Goal: Task Accomplishment & Management: Use online tool/utility

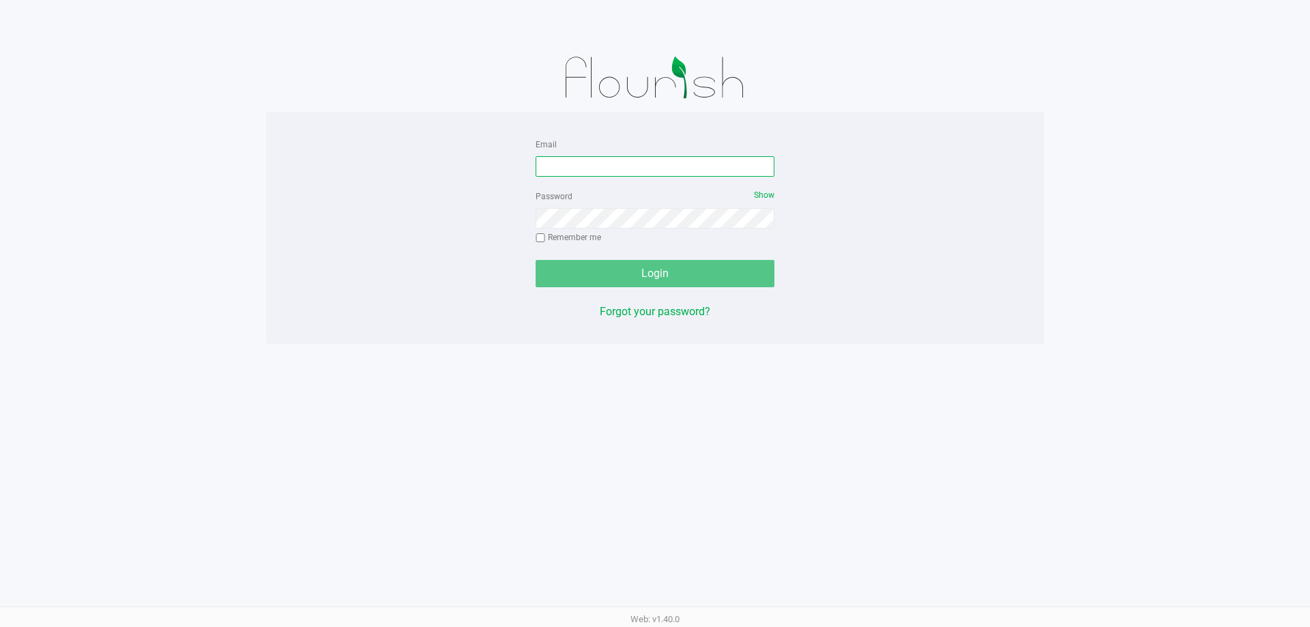
click at [598, 173] on input "Email" at bounding box center [654, 166] width 239 height 20
type input "[EMAIL_ADDRESS][DOMAIN_NAME]"
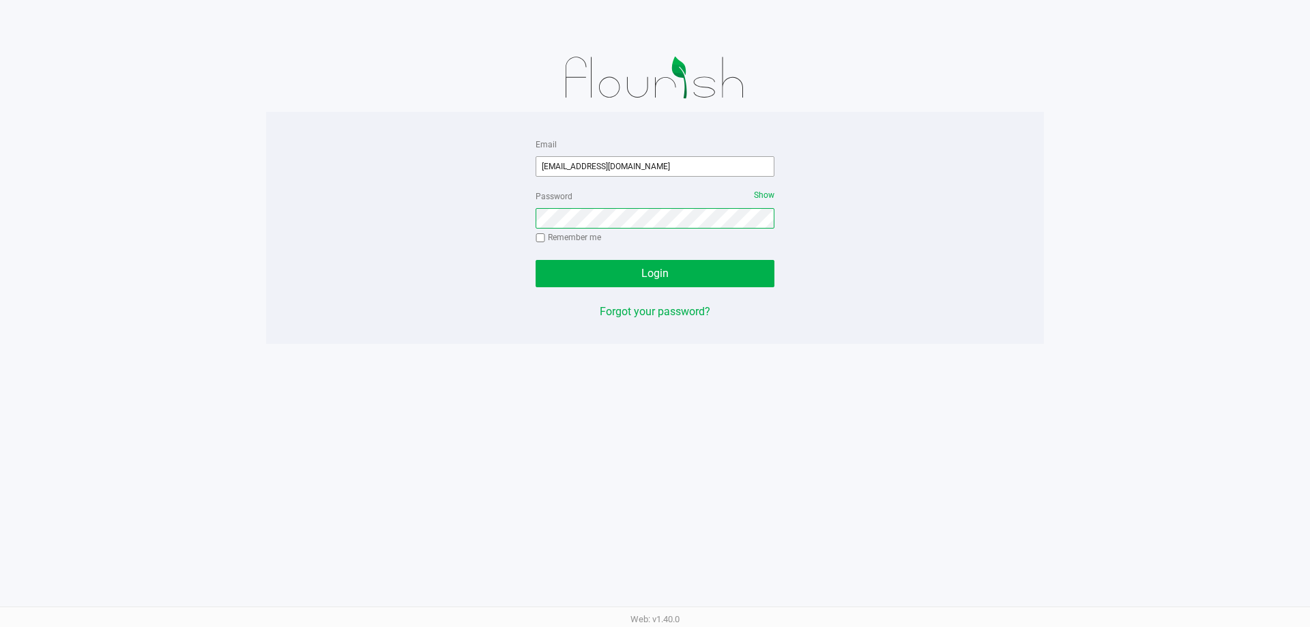
click at [535, 260] on button "Login" at bounding box center [654, 273] width 239 height 27
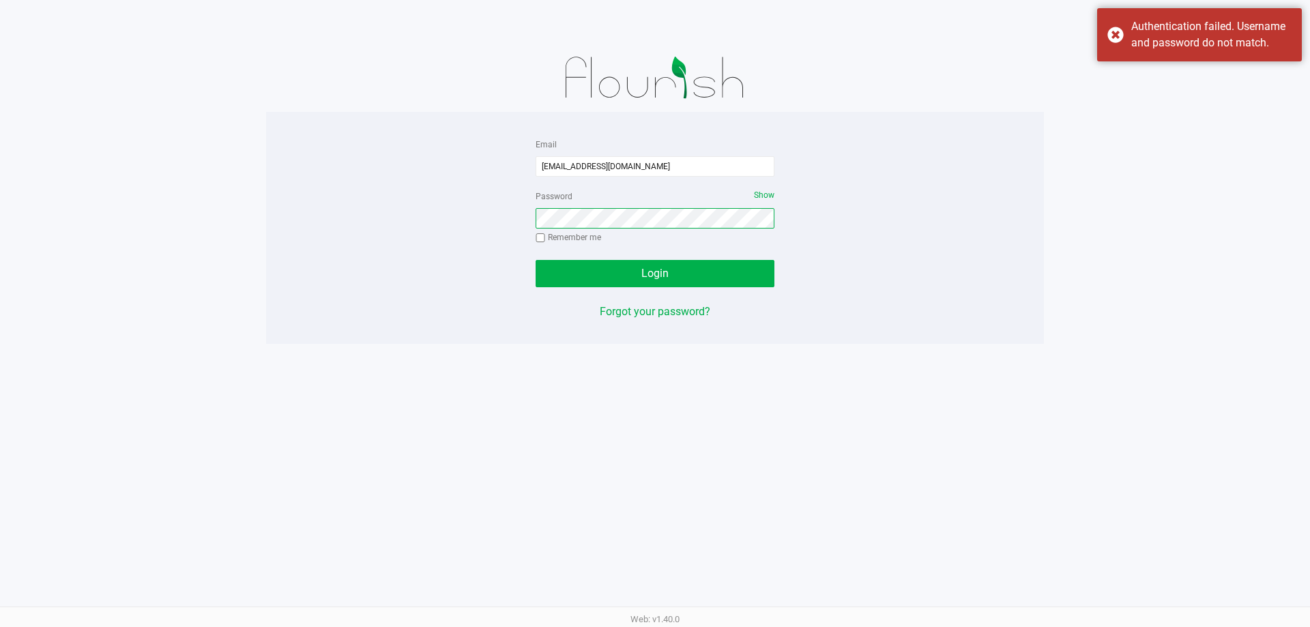
click at [535, 260] on button "Login" at bounding box center [654, 273] width 239 height 27
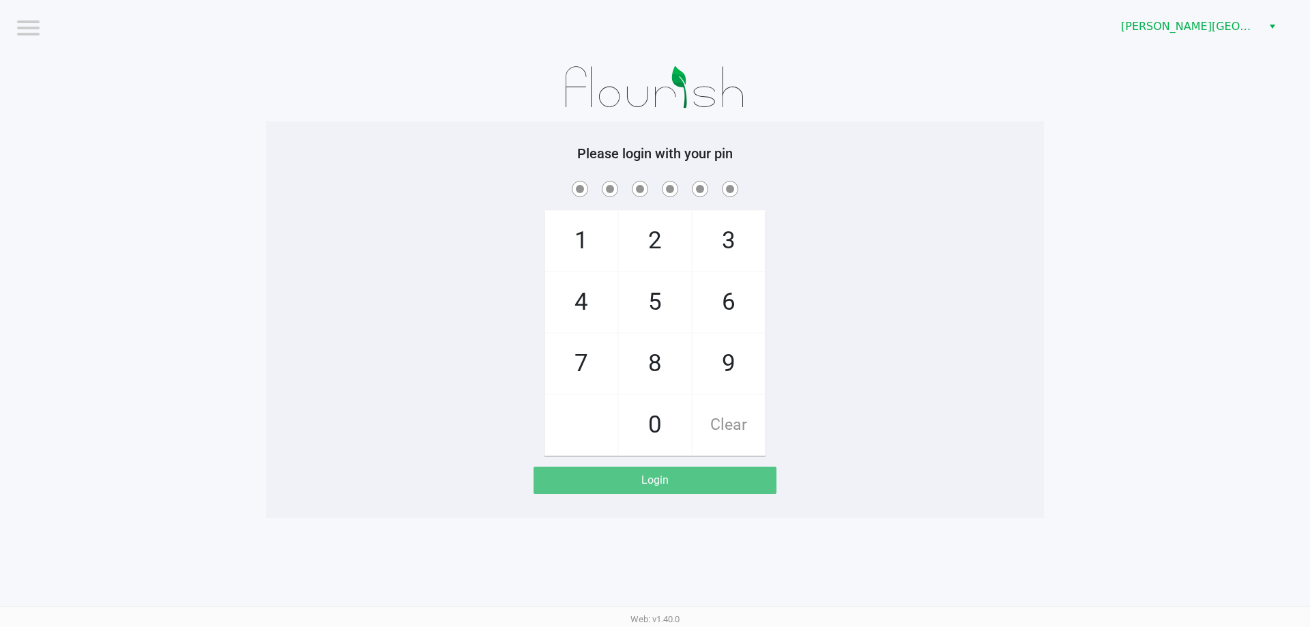
click at [856, 178] on span at bounding box center [654, 188] width 757 height 21
checkbox input "true"
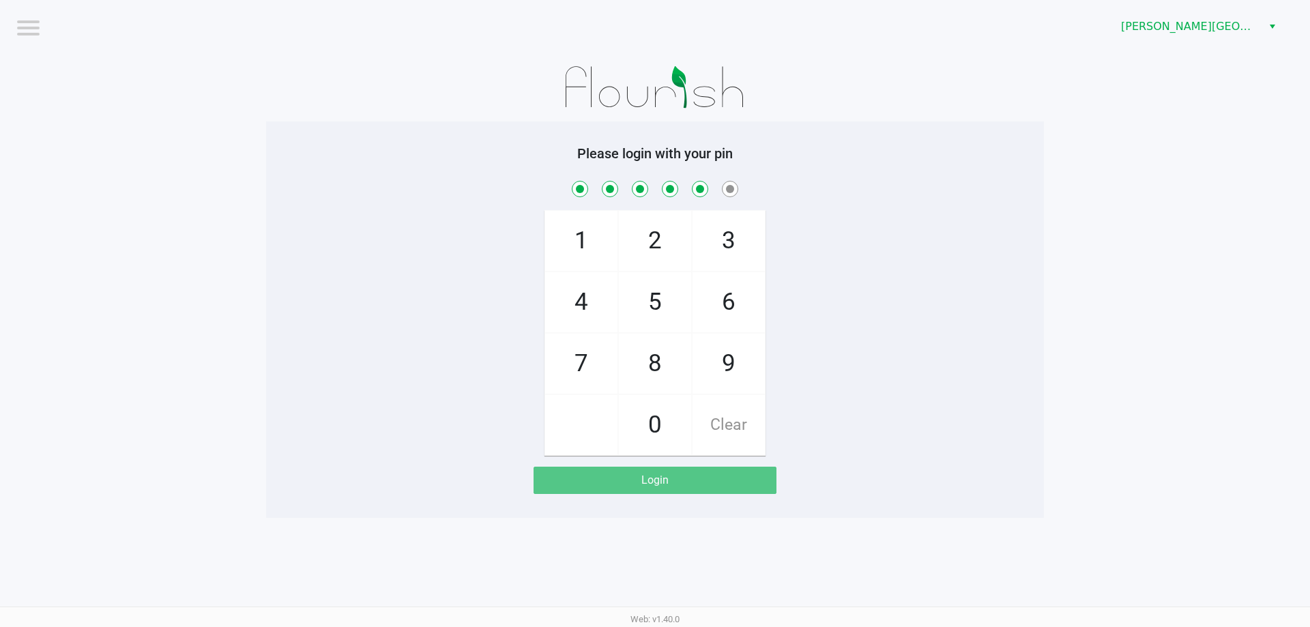
checkbox input "true"
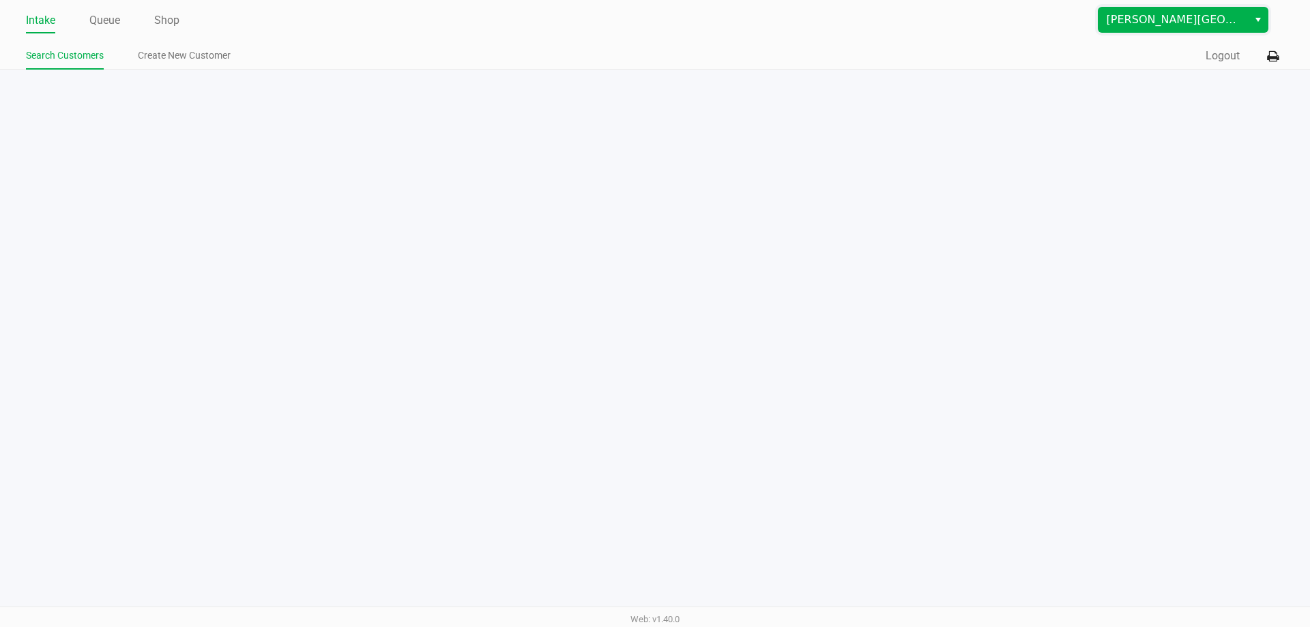
click at [1168, 27] on span "[PERSON_NAME][GEOGRAPHIC_DATA]" at bounding box center [1172, 20] width 133 height 16
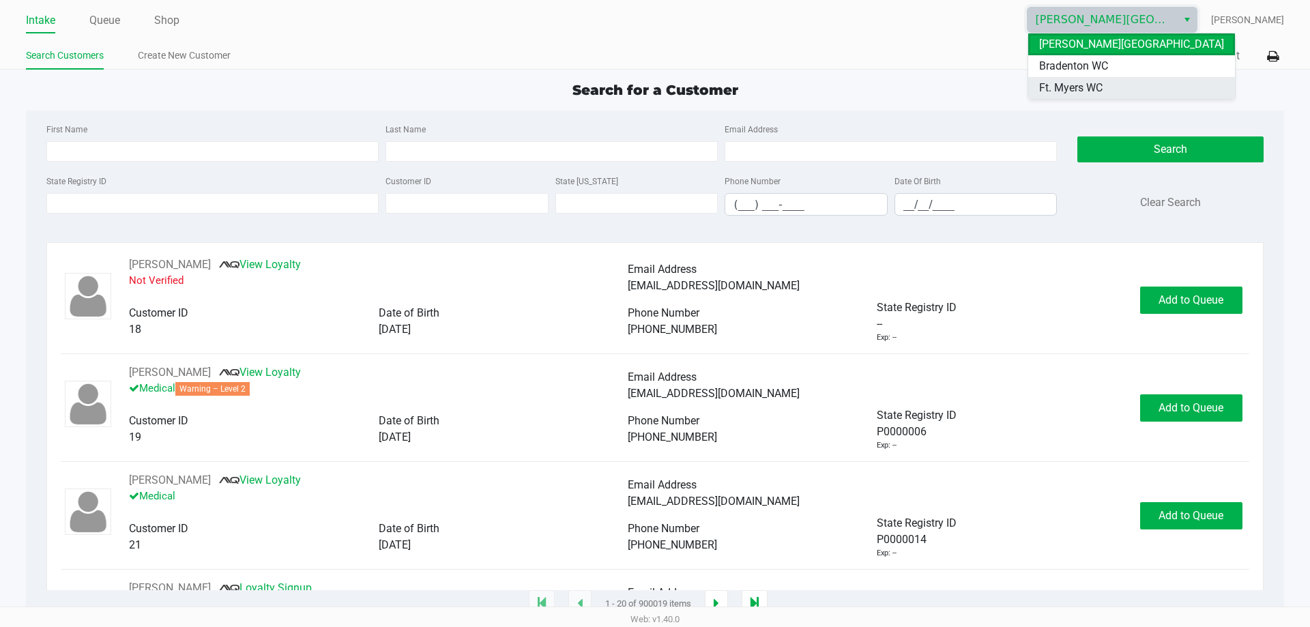
click at [1123, 84] on li "Ft. Myers WC" at bounding box center [1131, 88] width 207 height 22
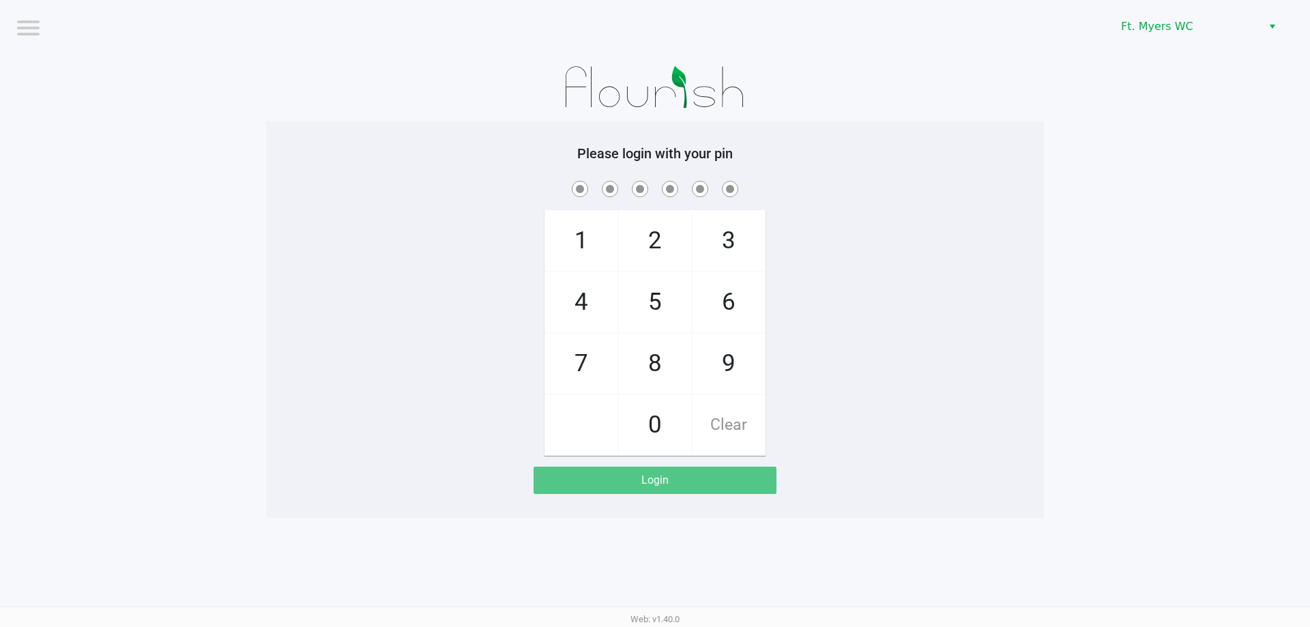
click at [1021, 121] on div "Please login with your pin 1 4 7 2 5 8 0 3 6 9 Clear Login" at bounding box center [655, 319] width 778 height 396
checkbox input "true"
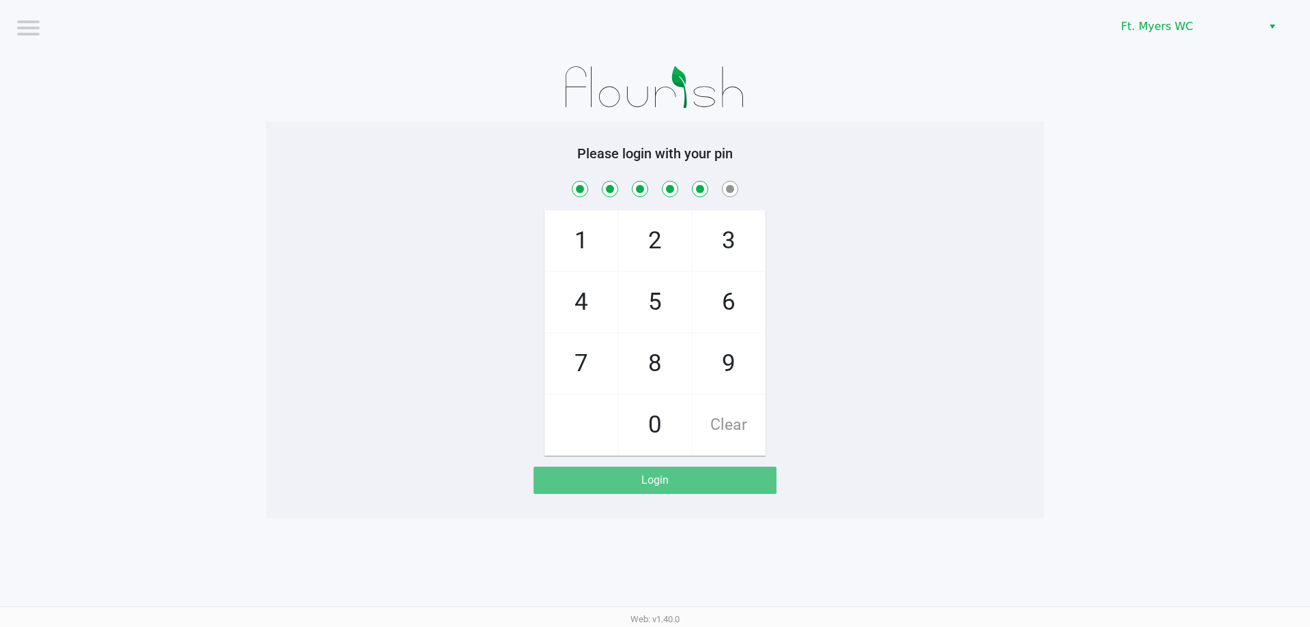
checkbox input "true"
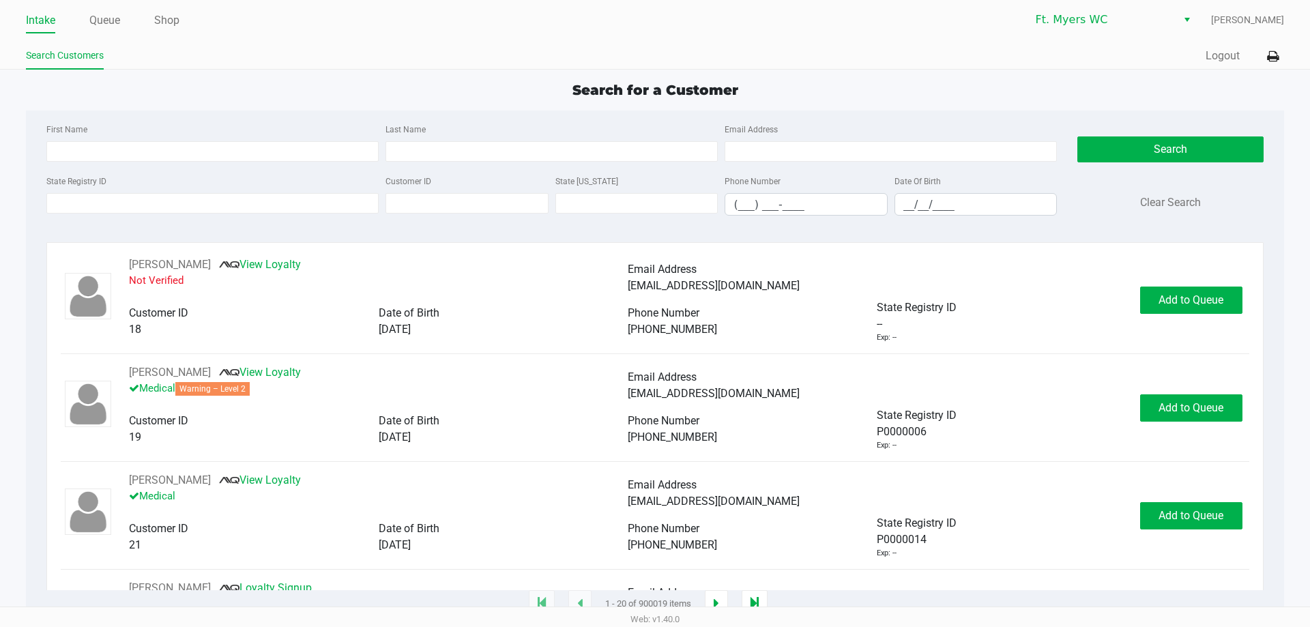
click at [181, 19] on ul "Intake Queue Shop" at bounding box center [340, 21] width 629 height 23
click at [166, 20] on link "Shop" at bounding box center [166, 20] width 25 height 19
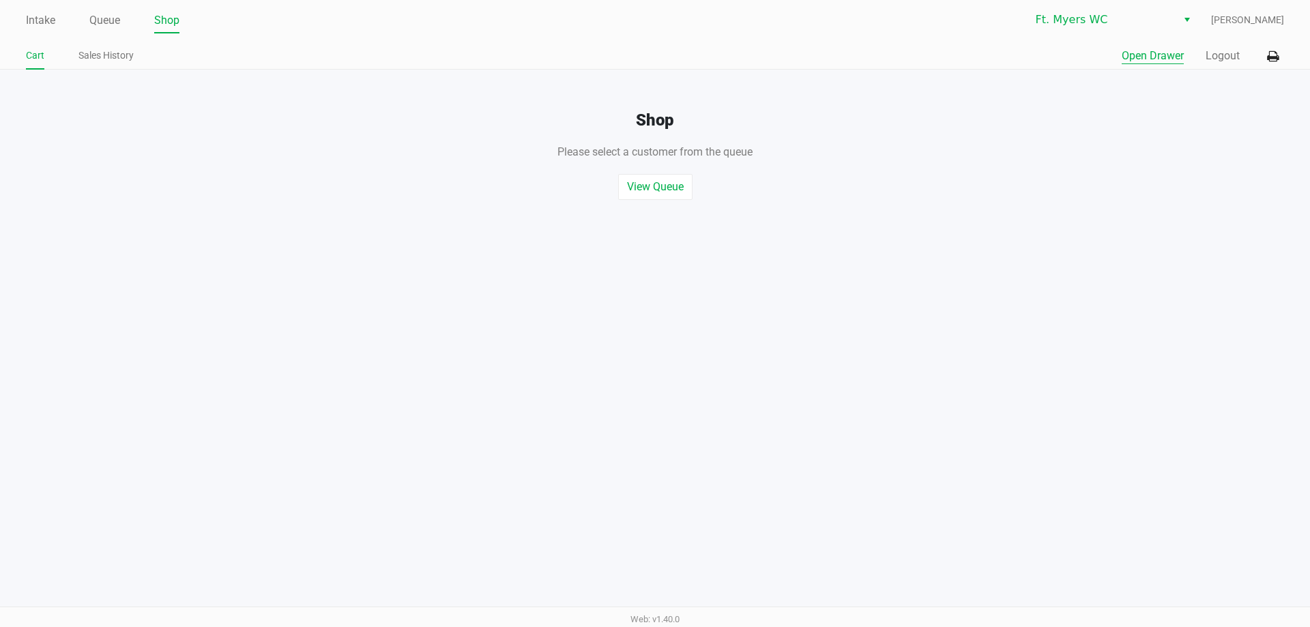
click at [1126, 51] on button "Open Drawer" at bounding box center [1152, 56] width 62 height 16
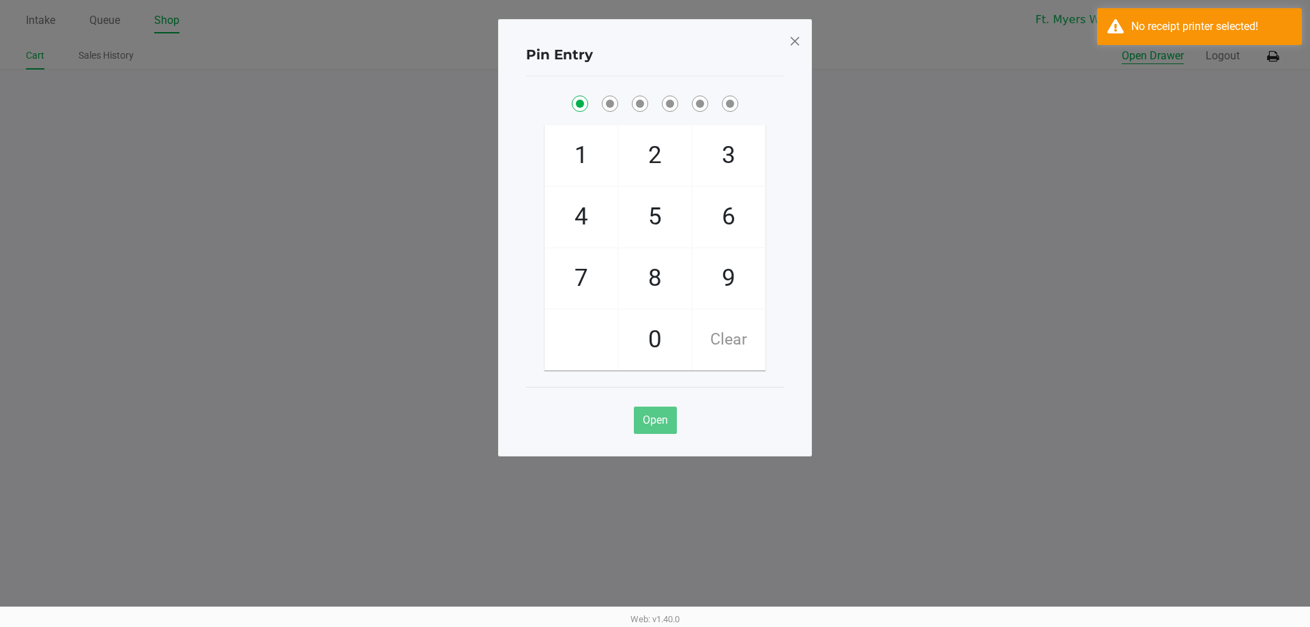
checkbox input "true"
click at [784, 59] on div "Pin Entry 1 4 7 2 5 8 0 3 6 9 Clear Open" at bounding box center [655, 237] width 314 height 437
drag, startPoint x: 788, startPoint y: 43, endPoint x: 797, endPoint y: 38, distance: 10.7
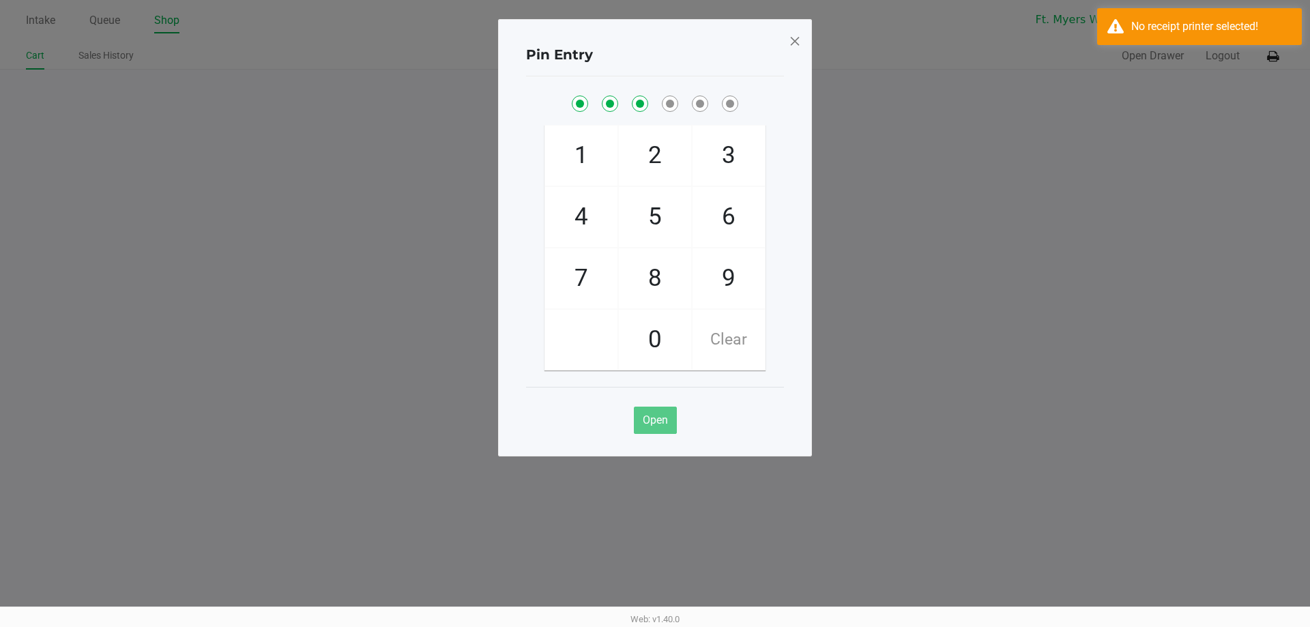
click at [789, 42] on span at bounding box center [795, 41] width 12 height 22
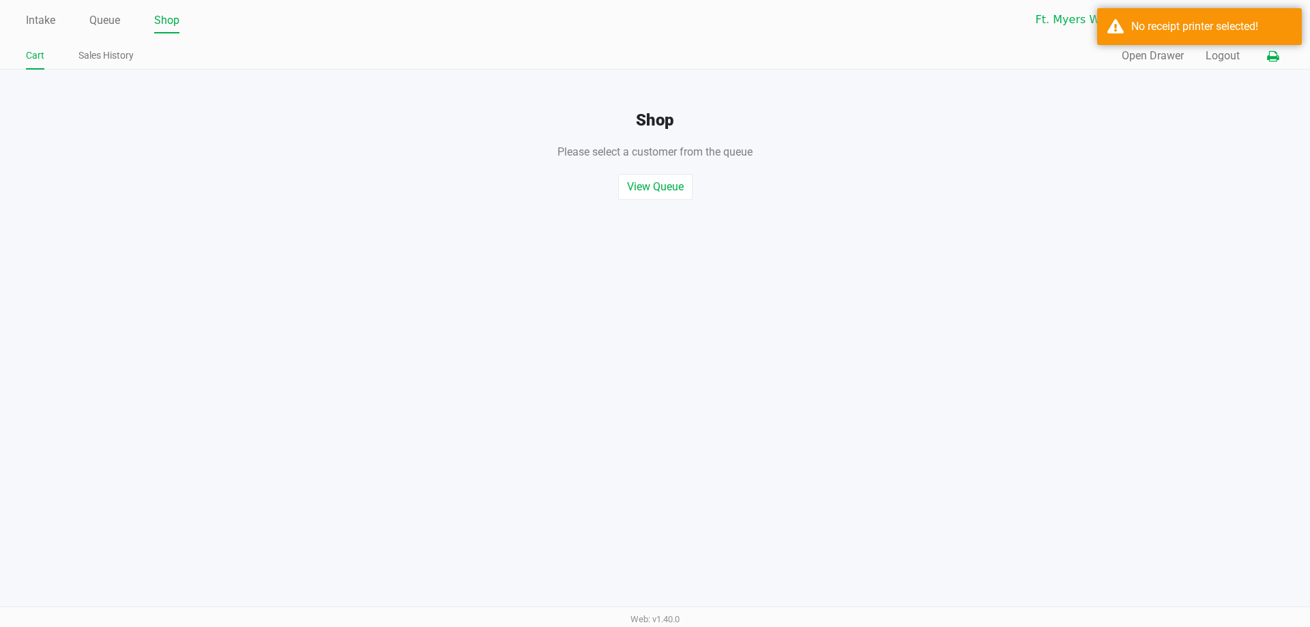
click at [1272, 68] on button at bounding box center [1272, 56] width 23 height 25
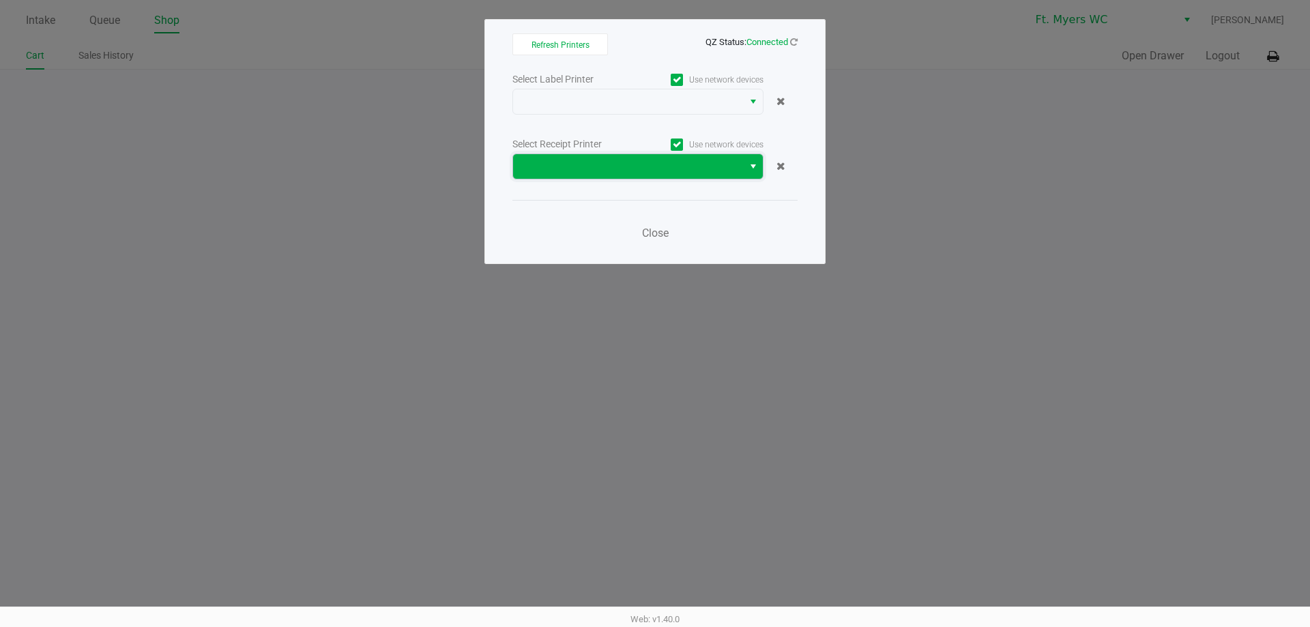
click at [578, 166] on span at bounding box center [628, 166] width 214 height 16
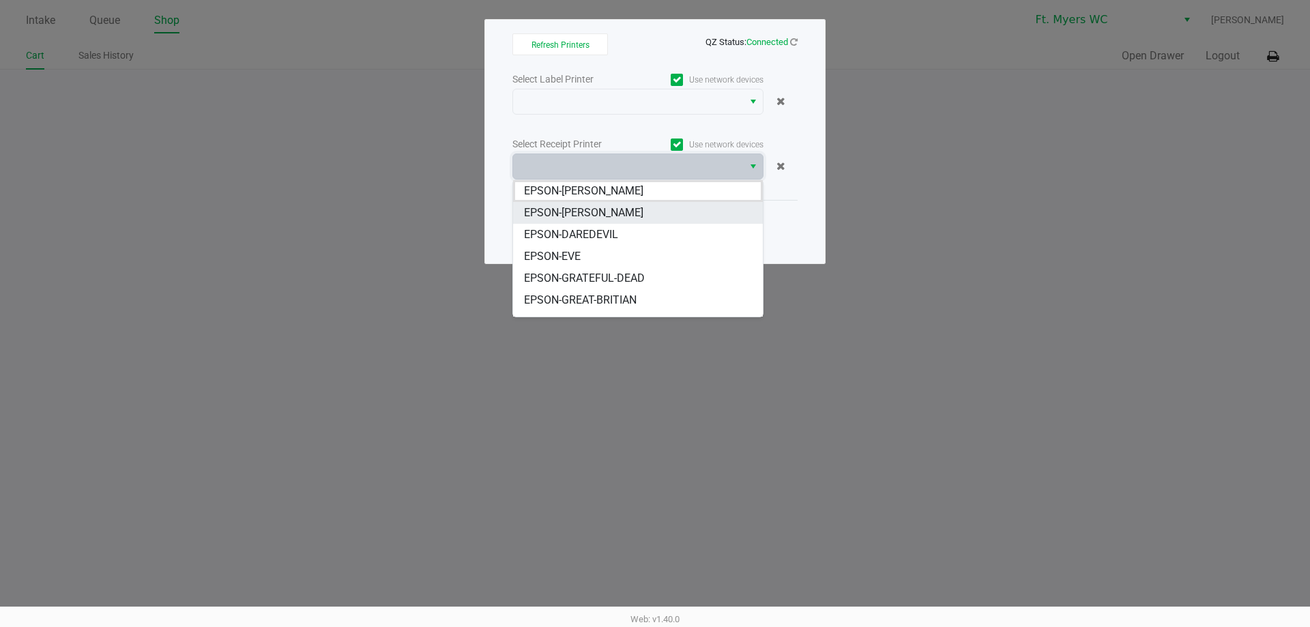
click at [596, 212] on span "EPSON-[PERSON_NAME]" at bounding box center [583, 213] width 119 height 16
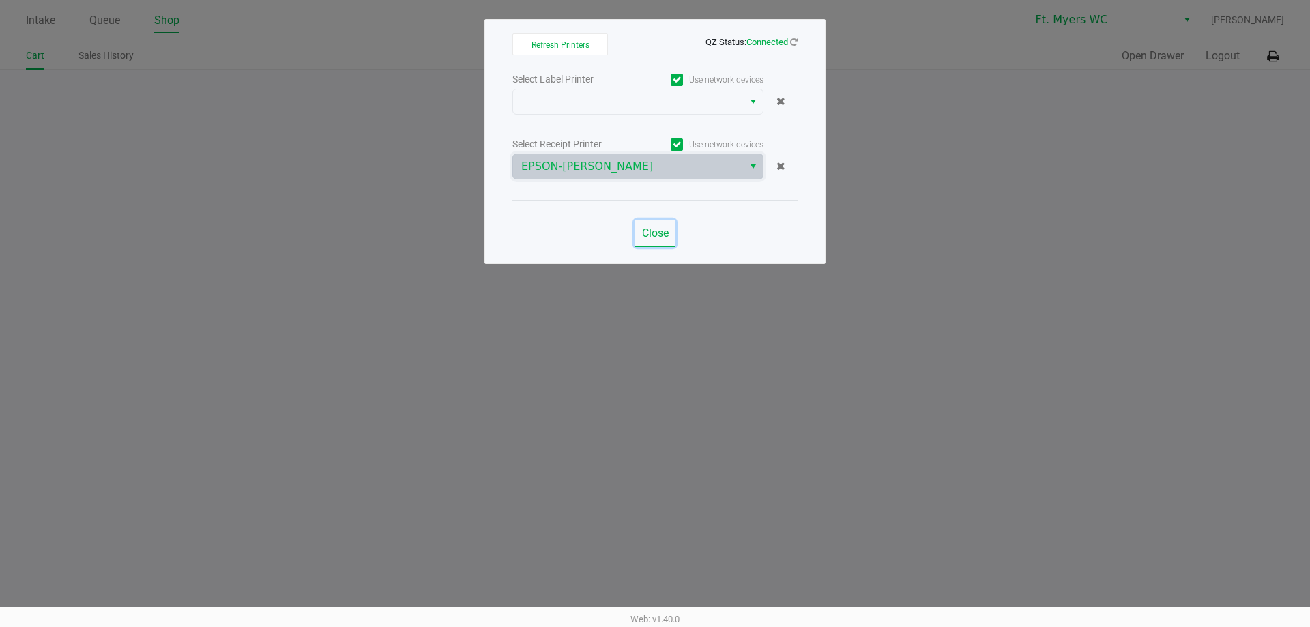
click at [657, 244] on button "Close" at bounding box center [654, 233] width 41 height 27
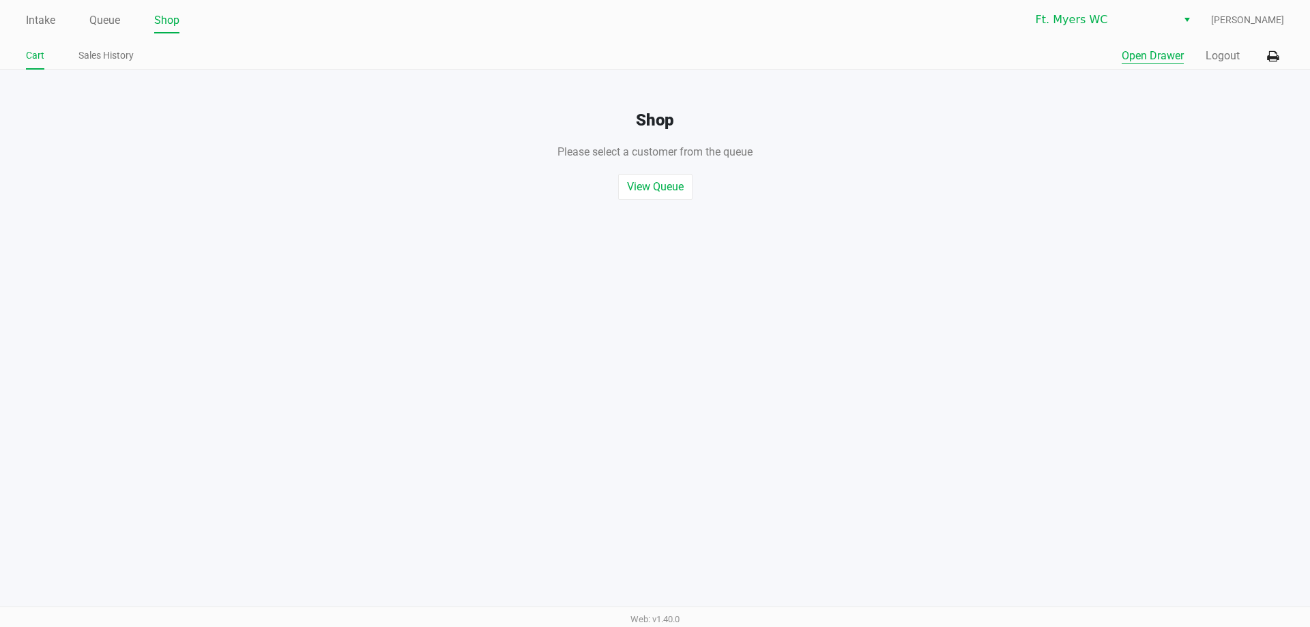
click at [1156, 61] on button "Open Drawer" at bounding box center [1152, 56] width 62 height 16
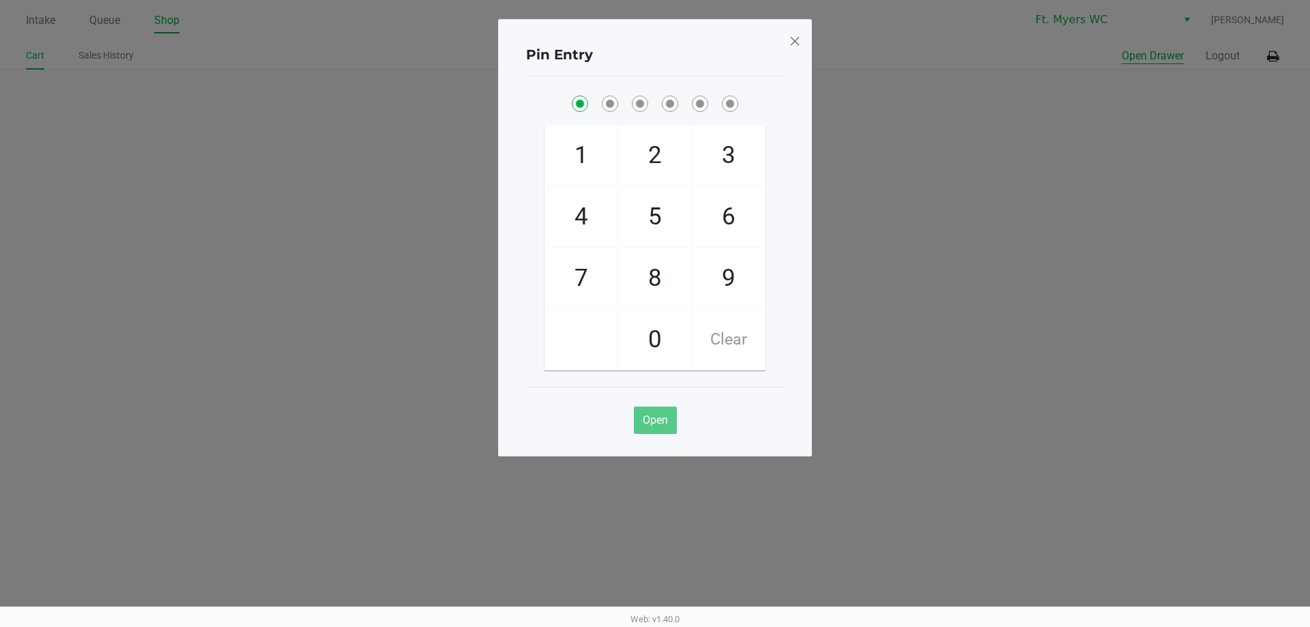
checkbox input "true"
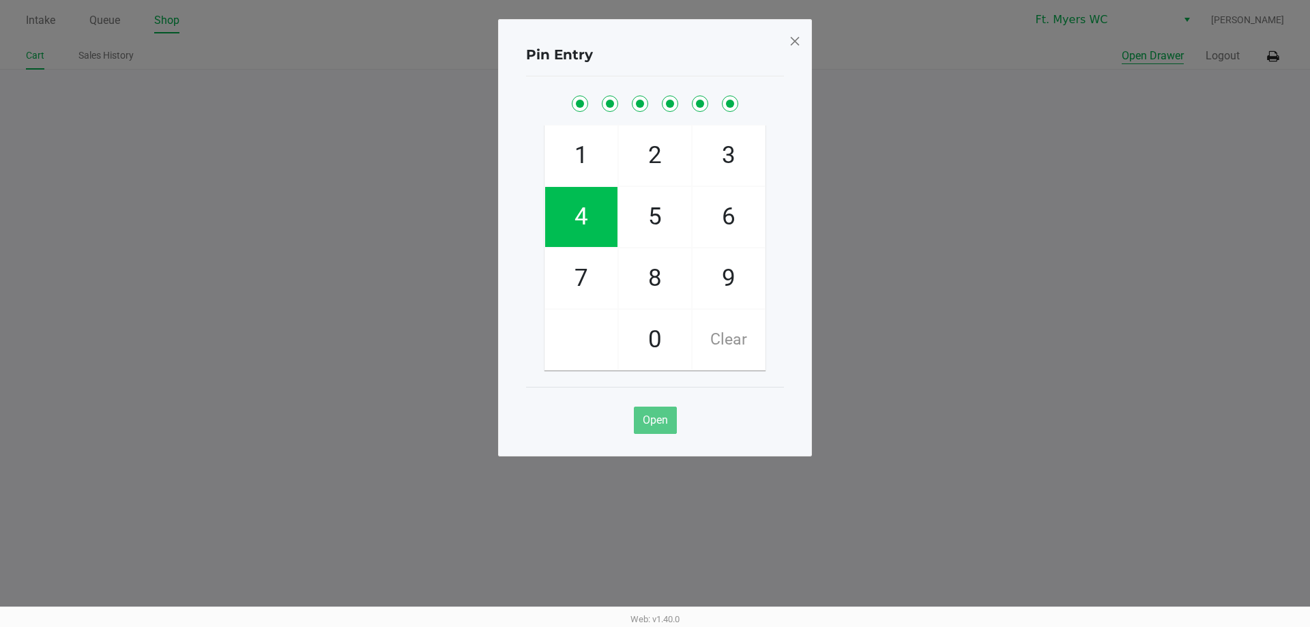
checkbox input "true"
